Goal: Information Seeking & Learning: Learn about a topic

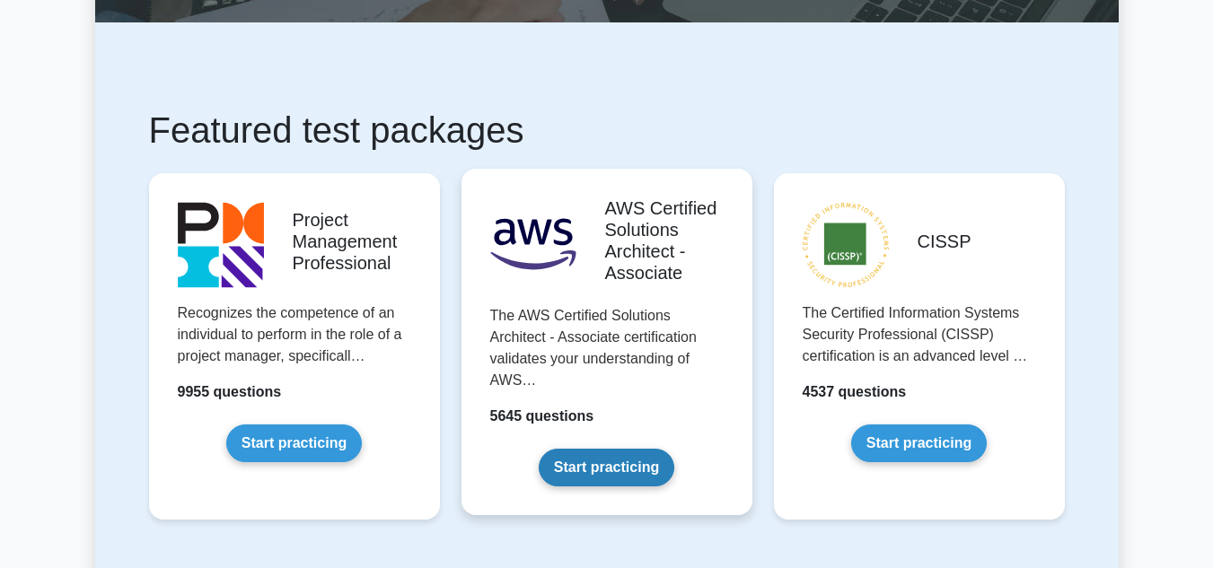
scroll to position [269, 0]
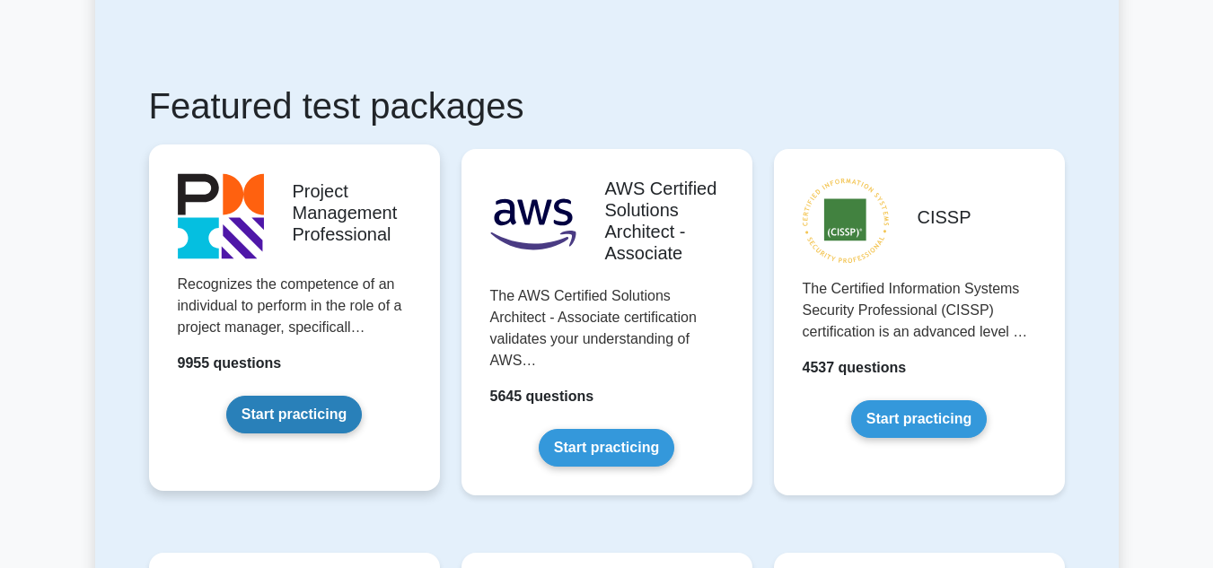
click at [296, 407] on link "Start practicing" at bounding box center [294, 415] width 136 height 38
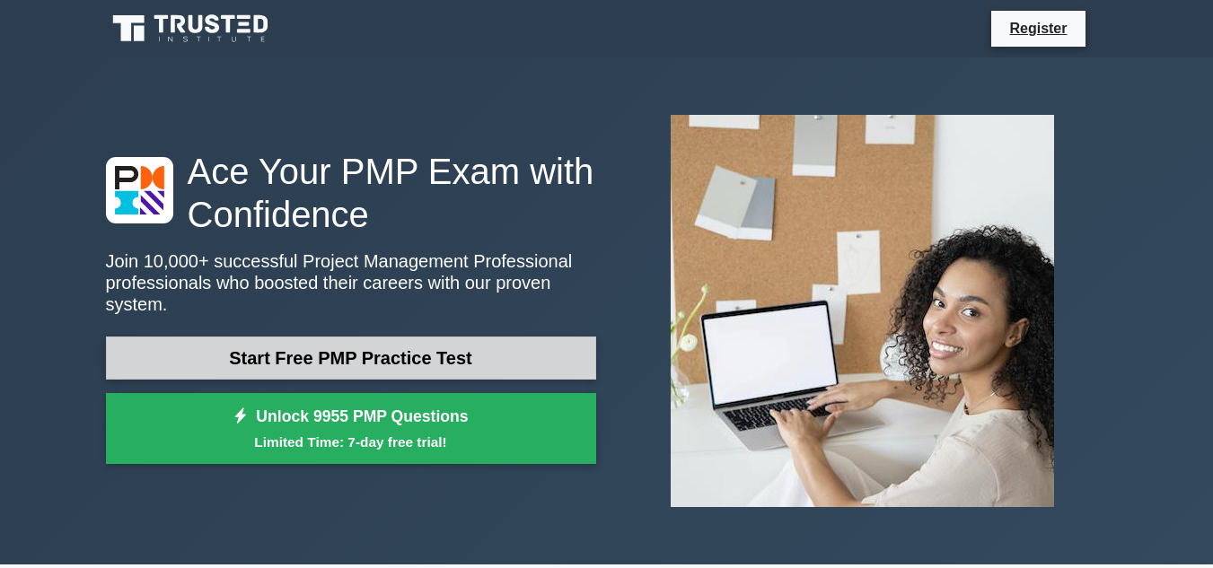
click at [459, 339] on link "Start Free PMP Practice Test" at bounding box center [351, 358] width 490 height 43
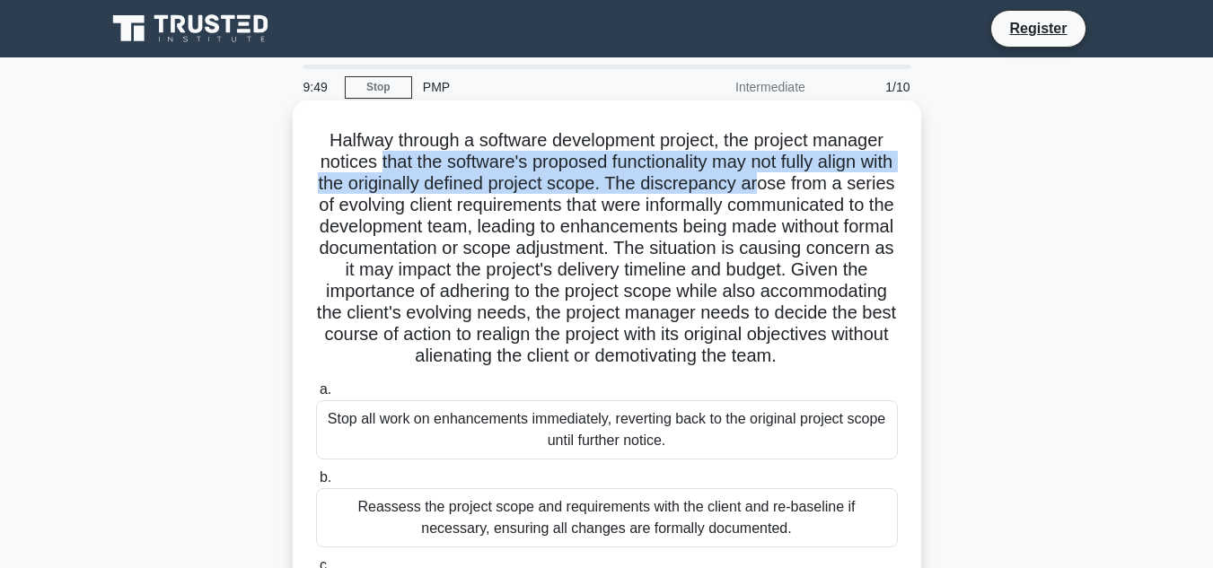
drag, startPoint x: 392, startPoint y: 167, endPoint x: 811, endPoint y: 178, distance: 418.6
click at [811, 178] on h5 "Halfway through a software development project, the project manager notices tha…" at bounding box center [607, 248] width 586 height 239
